Goal: Find specific page/section: Find specific page/section

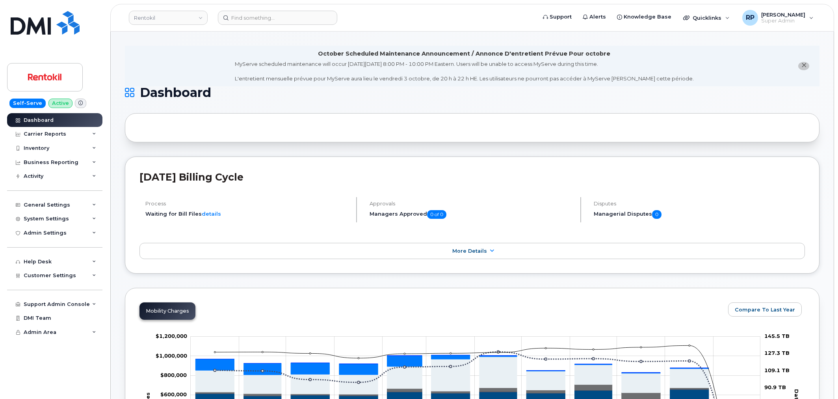
scroll to position [1094, 0]
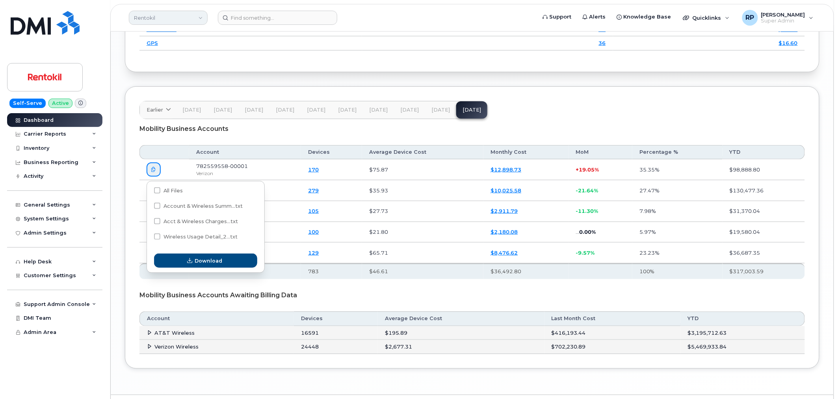
click at [166, 22] on link "Rentokil" at bounding box center [168, 18] width 79 height 14
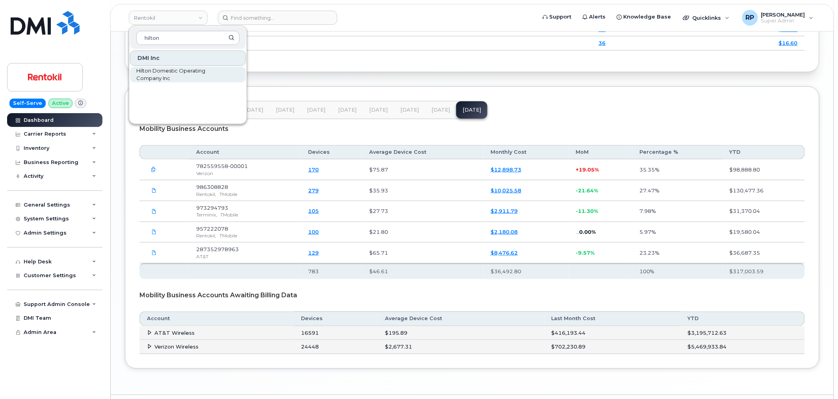
type input "hilton"
click at [164, 74] on span "Hilton Domestic Operating Company Inc" at bounding box center [181, 74] width 91 height 15
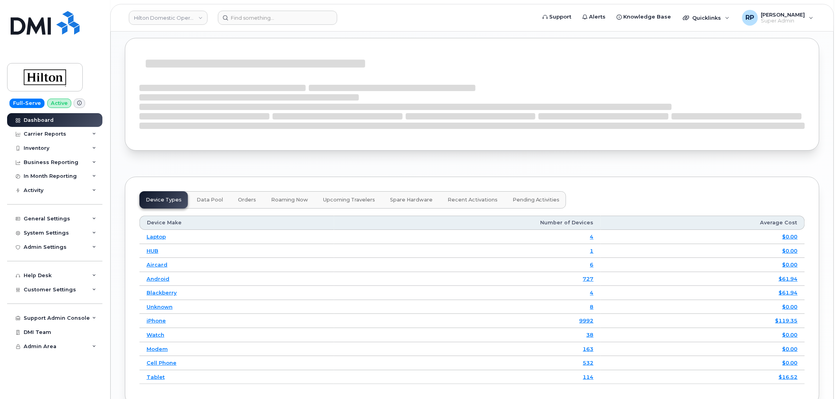
scroll to position [1045, 0]
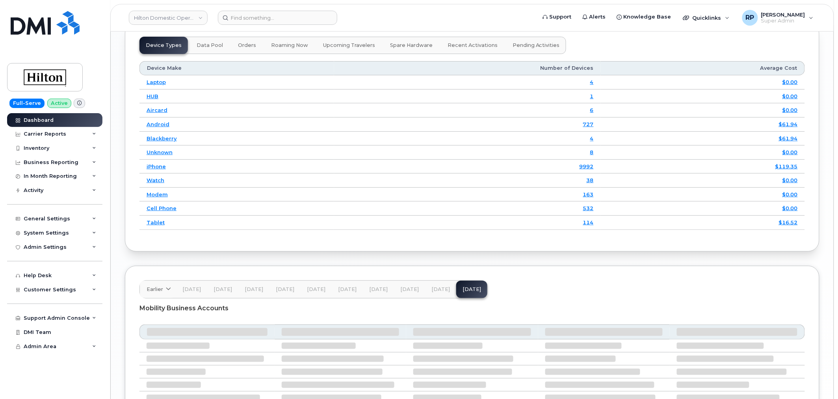
click at [375, 292] on span "Jun 25" at bounding box center [378, 289] width 19 height 6
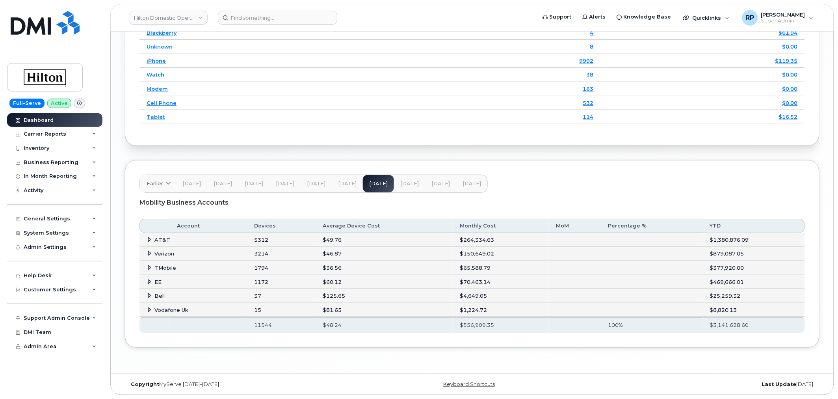
scroll to position [1192, 0]
click at [150, 240] on icon at bounding box center [149, 239] width 5 height 5
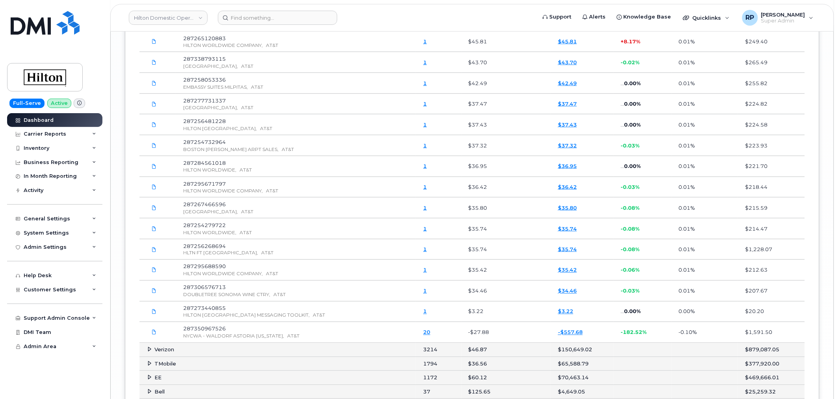
scroll to position [2399, 0]
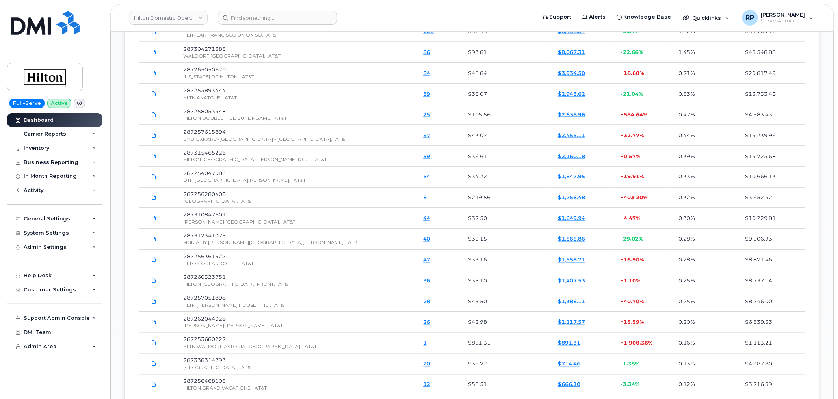
scroll to position [1304, 0]
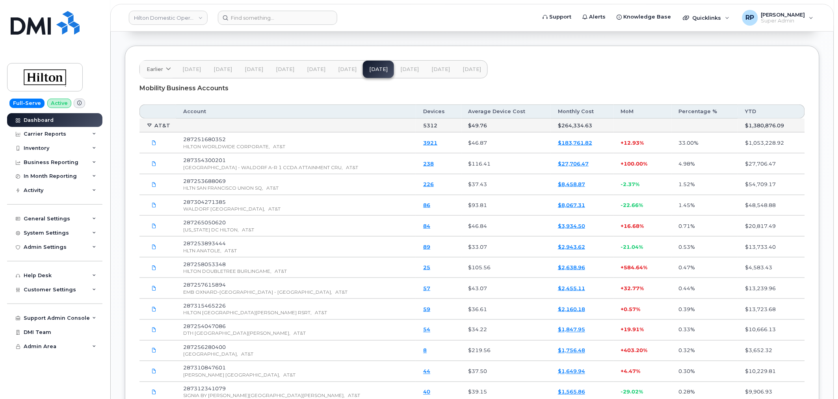
click at [148, 126] on icon at bounding box center [149, 125] width 5 height 5
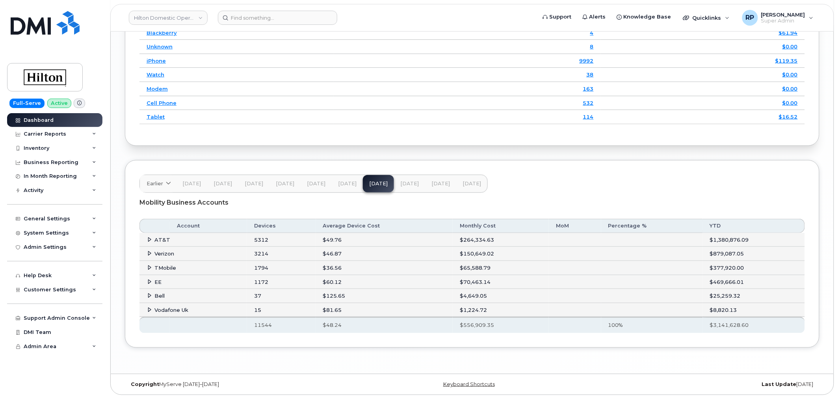
scroll to position [1192, 0]
click at [149, 236] on span at bounding box center [150, 239] width 6 height 6
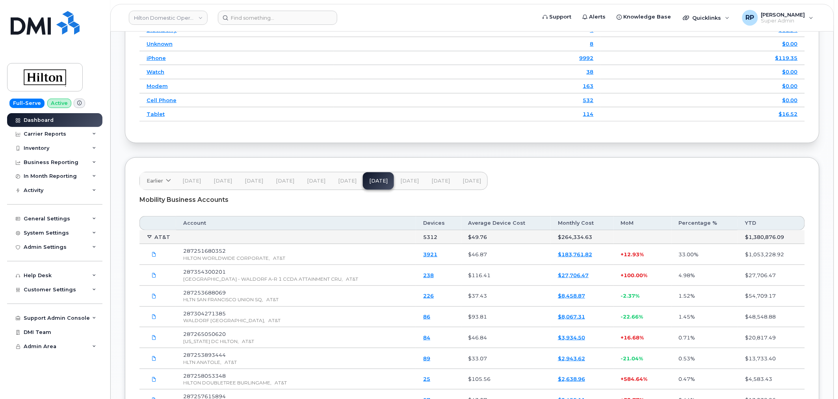
scroll to position [1304, 0]
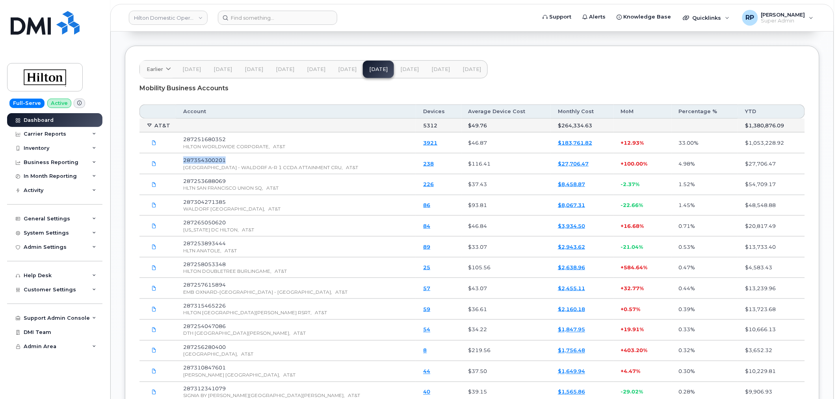
drag, startPoint x: 182, startPoint y: 159, endPoint x: 268, endPoint y: 162, distance: 86.8
click at [268, 162] on td "287354300201 HILTON HOTELES - WALDORF A-R 1 CCDA ATTAINMENT CRU, AT&T" at bounding box center [296, 163] width 240 height 21
click at [65, 292] on span "Customer Settings" at bounding box center [50, 290] width 52 height 6
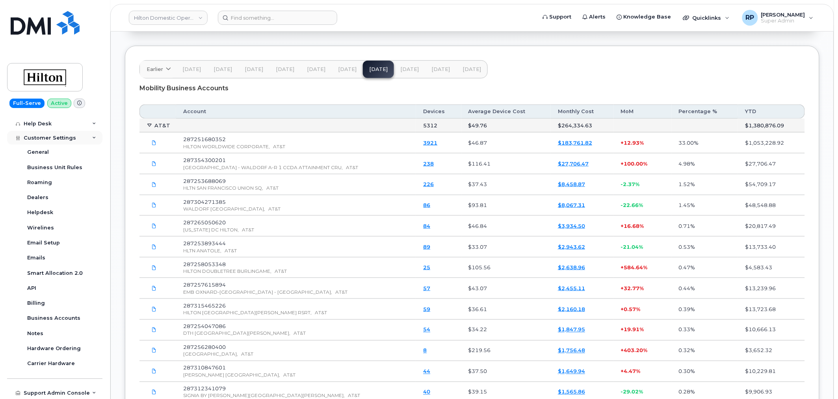
scroll to position [180, 0]
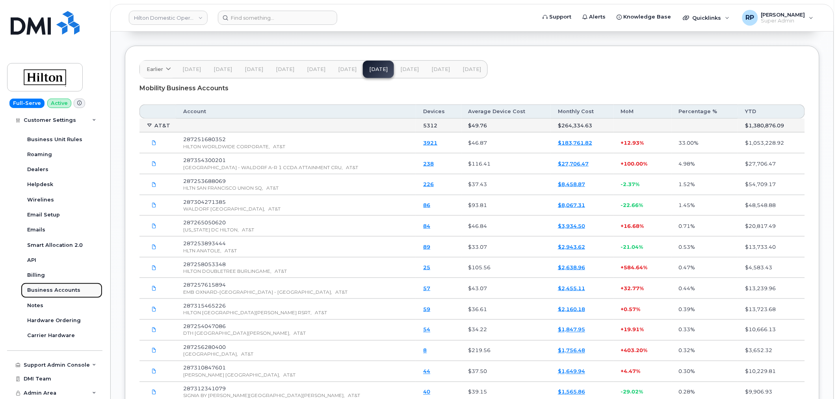
click at [55, 290] on div "Business Accounts" at bounding box center [53, 290] width 53 height 7
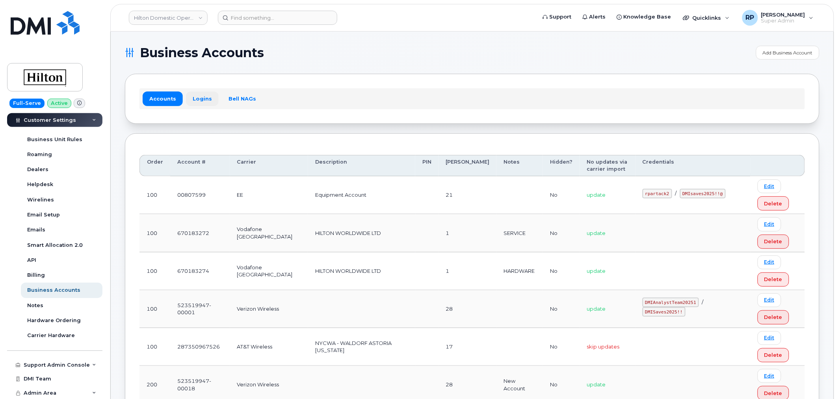
click at [208, 98] on link "Logins" at bounding box center [202, 98] width 33 height 14
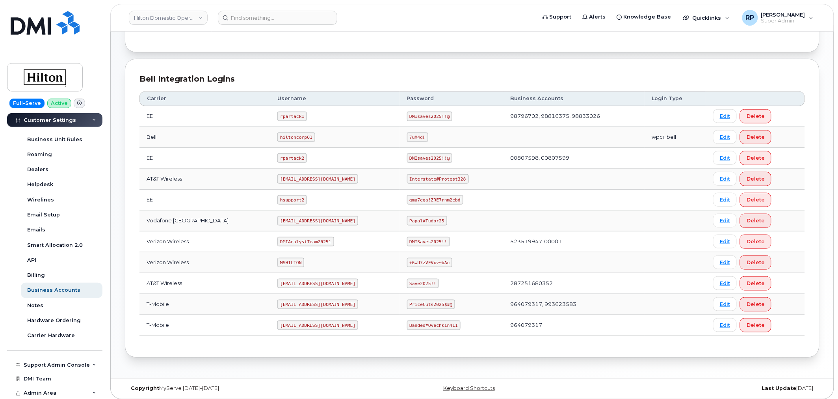
scroll to position [164, 0]
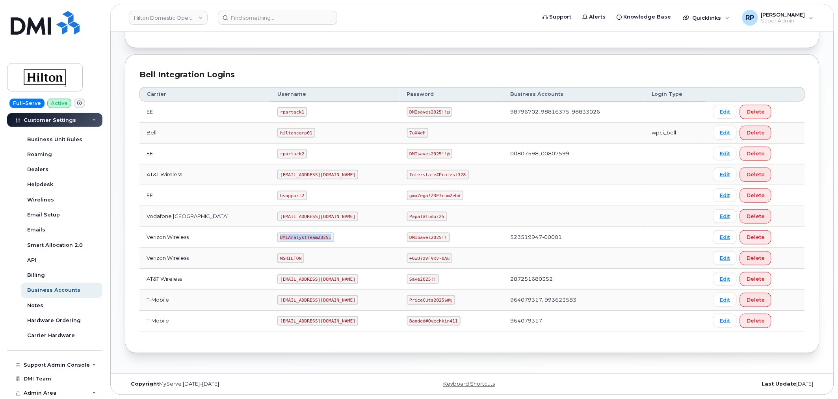
drag, startPoint x: 266, startPoint y: 242, endPoint x: 321, endPoint y: 239, distance: 55.3
click at [321, 239] on td "DMIAnalystTeam20251" at bounding box center [334, 237] width 129 height 21
copy code "DMIAnalystTeam20251"
click at [112, 265] on div "Carrier Logins Add Carrier Login Accounts Logins Bell NAGs Carrier Username Pas…" at bounding box center [472, 121] width 723 height 506
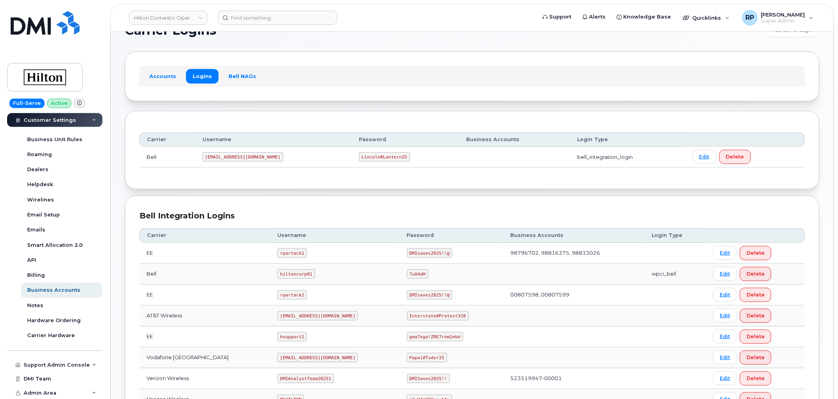
scroll to position [18, 0]
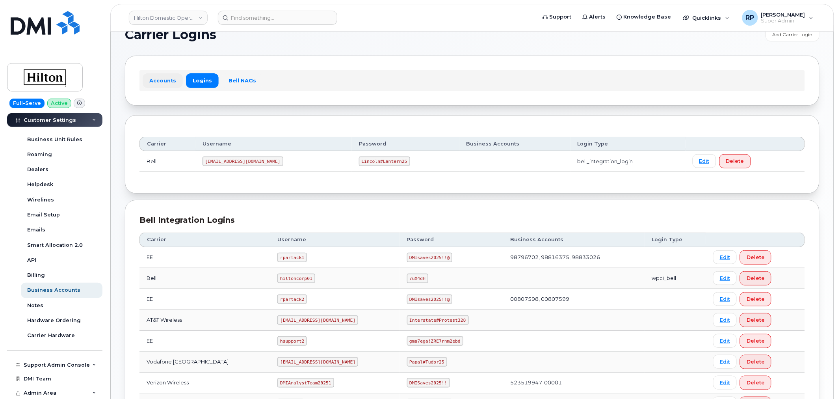
click at [160, 82] on link "Accounts" at bounding box center [163, 80] width 40 height 14
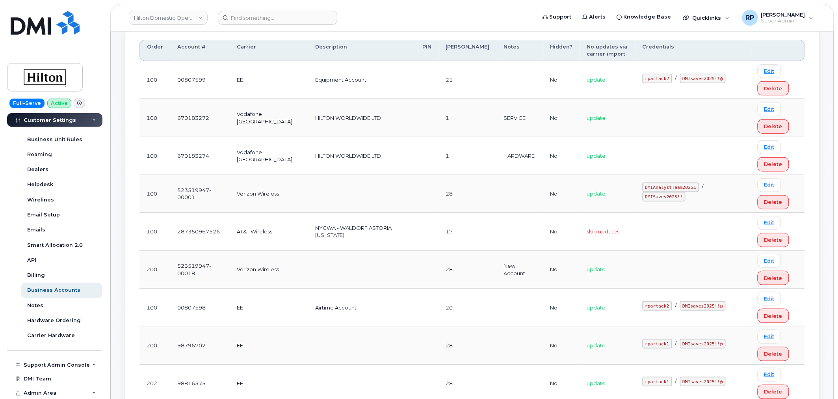
scroll to position [146, 0]
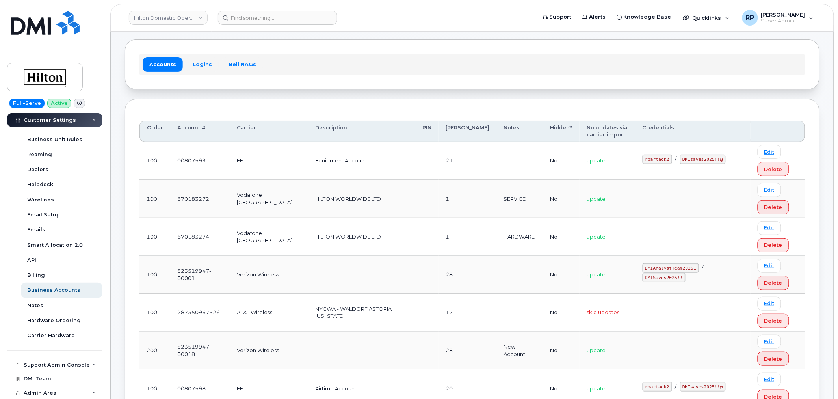
scroll to position [0, 0]
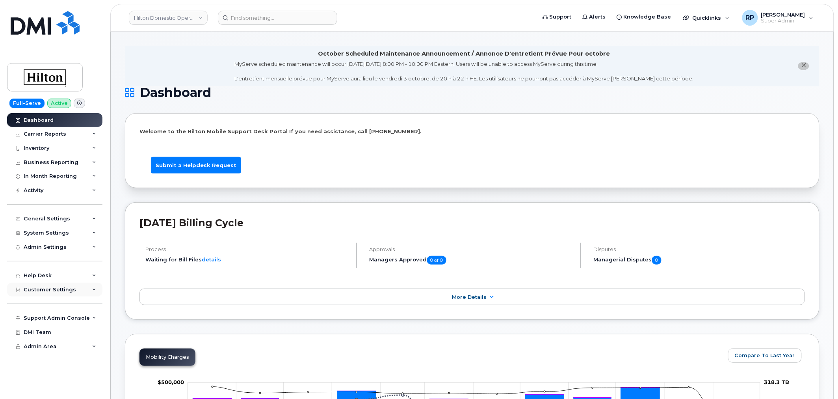
click at [61, 292] on span "Customer Settings" at bounding box center [50, 290] width 52 height 6
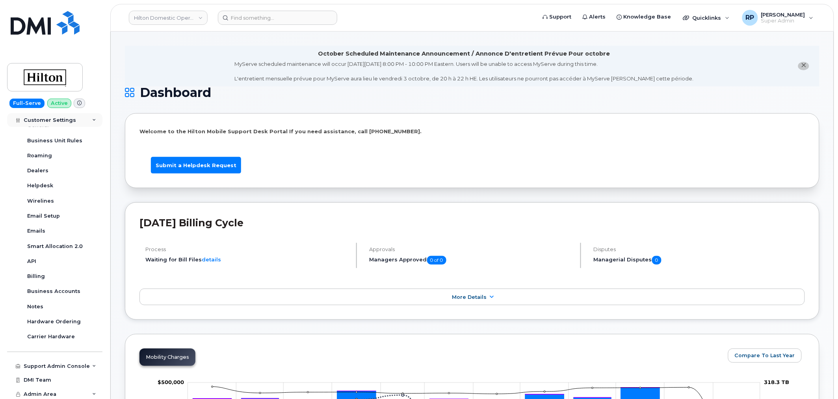
scroll to position [180, 0]
click at [57, 290] on div "Business Accounts" at bounding box center [53, 290] width 53 height 7
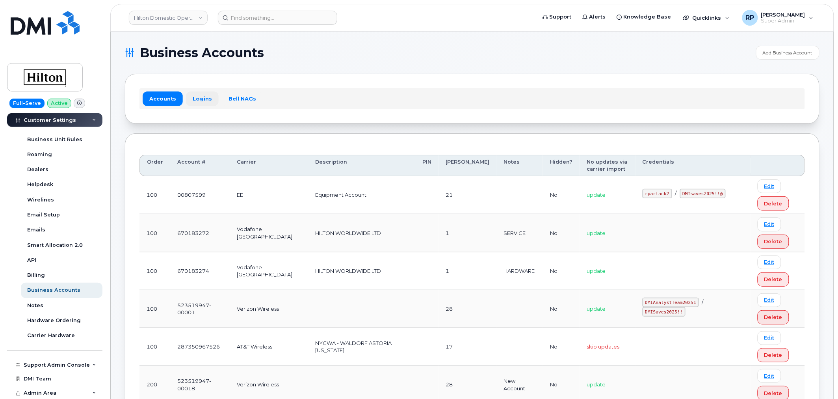
click at [204, 101] on link "Logins" at bounding box center [202, 98] width 33 height 14
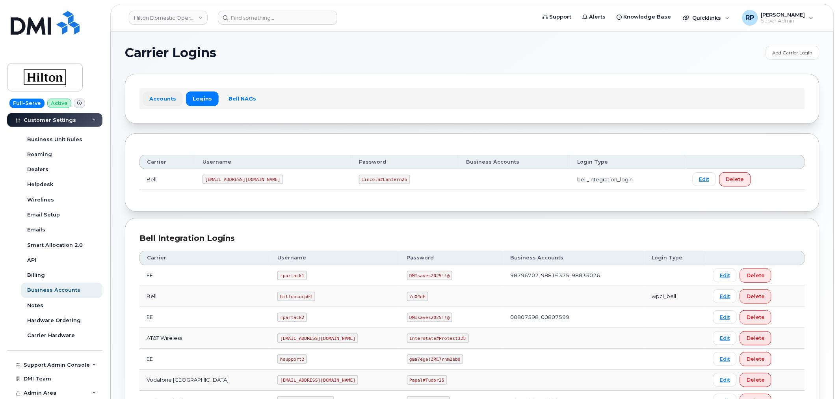
click at [164, 99] on link "Accounts" at bounding box center [163, 98] width 40 height 14
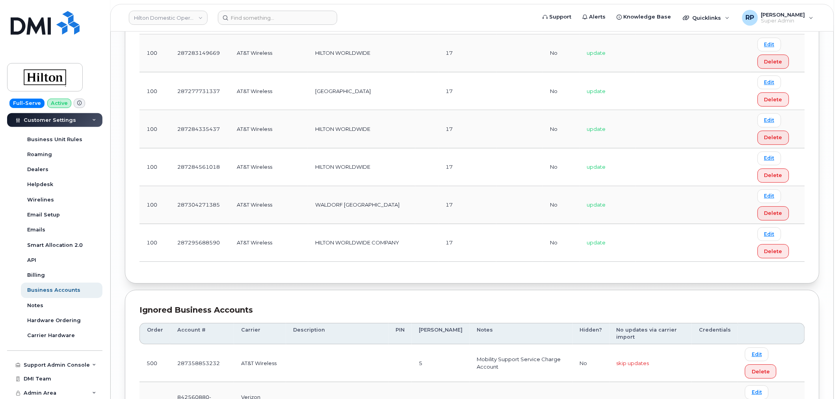
scroll to position [376, 0]
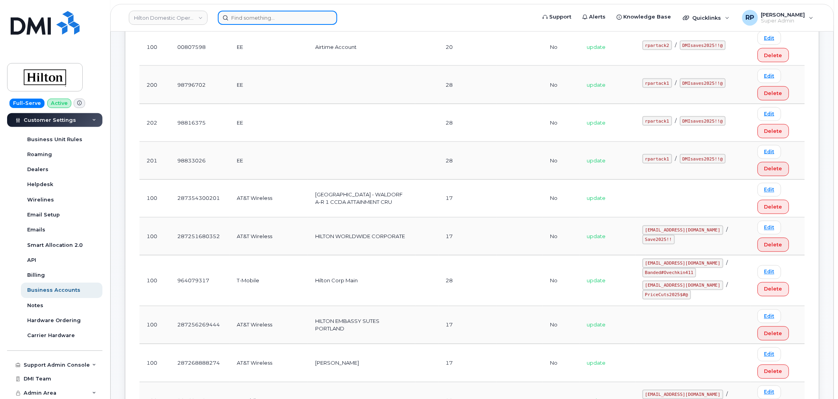
click at [300, 14] on input at bounding box center [277, 18] width 119 height 14
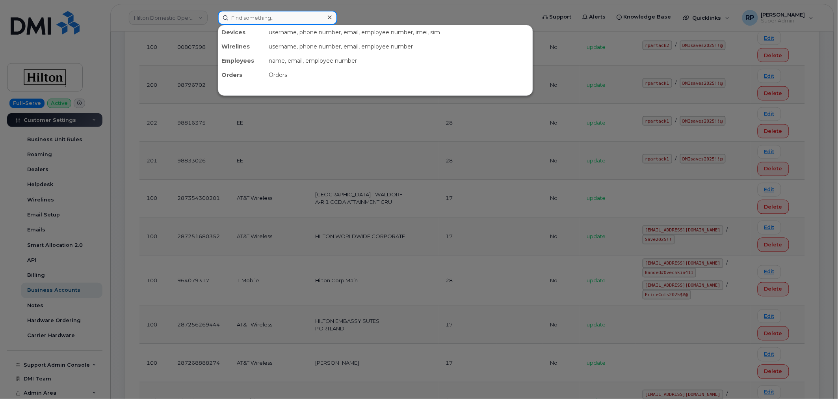
paste input "3176530297"
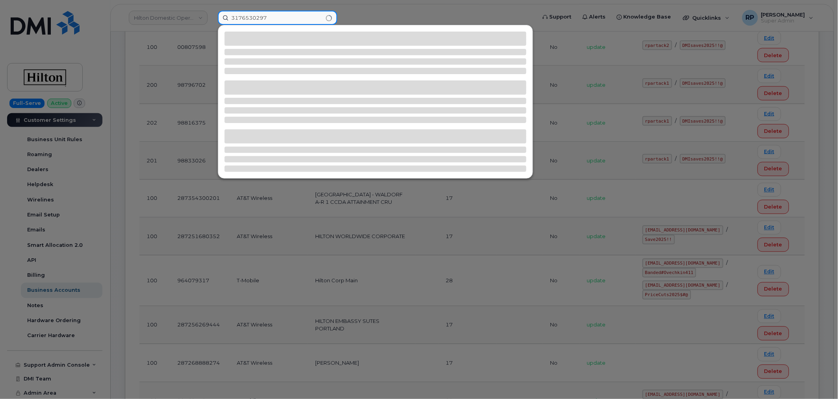
type input "3176530297"
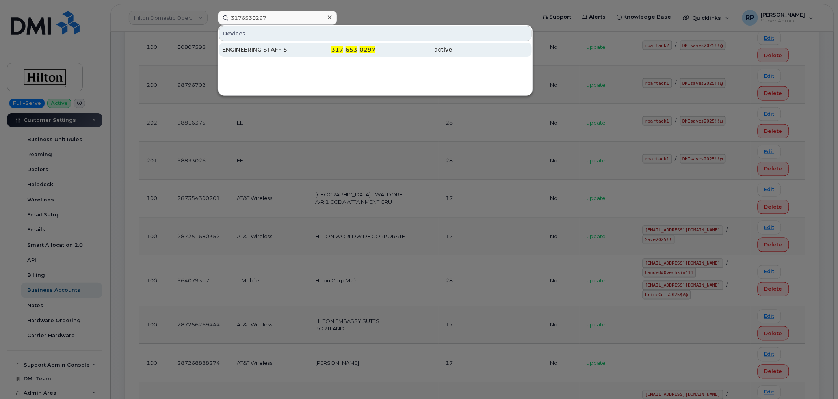
click at [316, 49] on div "317 - 653 - 0297" at bounding box center [337, 50] width 77 height 8
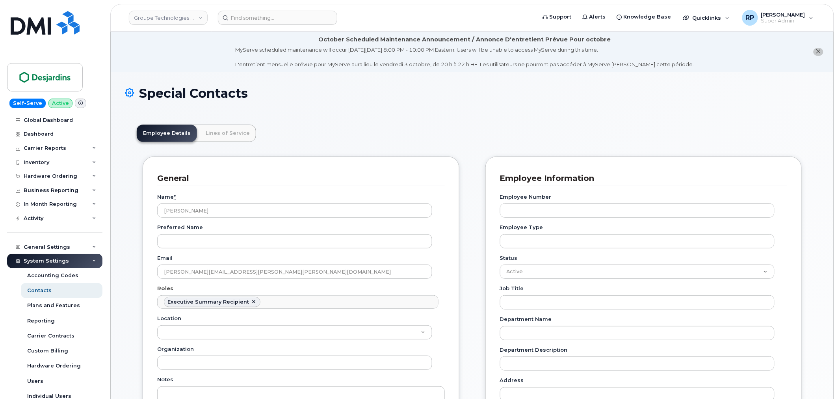
scroll to position [31, 0]
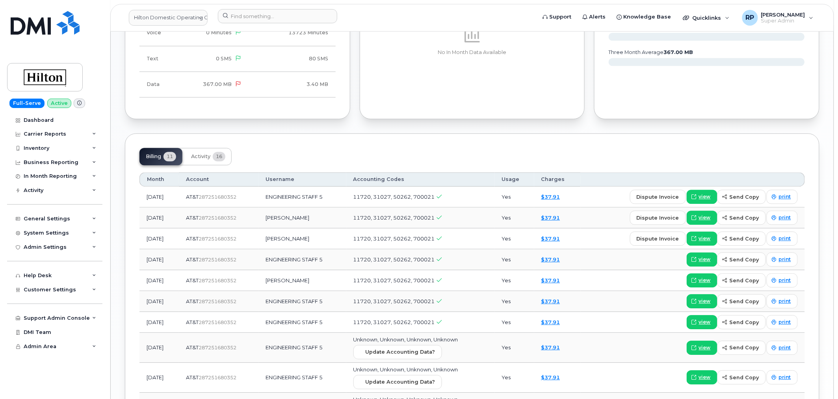
scroll to position [657, 0]
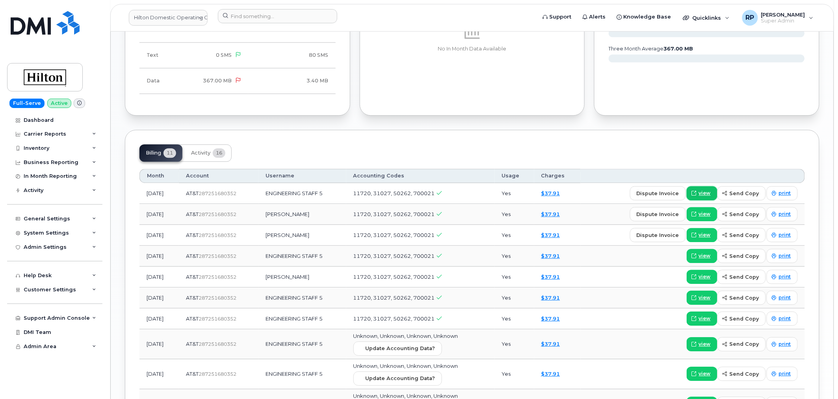
click at [698, 193] on span at bounding box center [694, 193] width 7 height 7
